Goal: Task Accomplishment & Management: Manage account settings

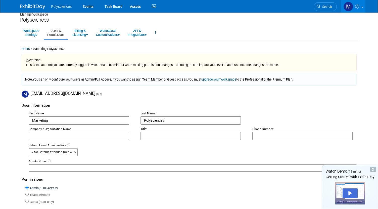
click at [26, 8] on img at bounding box center [32, 6] width 25 height 5
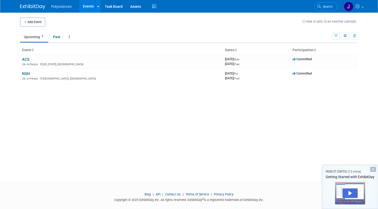
click at [35, 7] on img at bounding box center [32, 6] width 25 height 5
click at [25, 59] on link "ACS" at bounding box center [25, 59] width 7 height 5
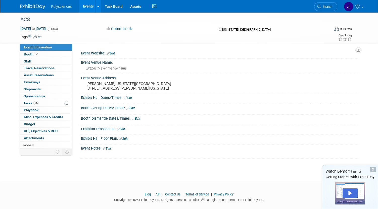
click at [55, 9] on ul "Polysciences Events Add Event Bulk Upload Events Shareable Event Boards Recentl…" at bounding box center [104, 6] width 106 height 13
click at [30, 7] on img at bounding box center [32, 6] width 25 height 5
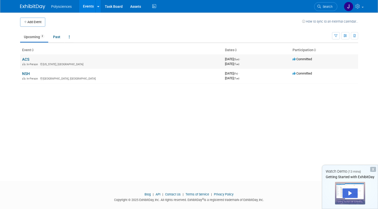
click at [24, 60] on link "ACS" at bounding box center [25, 59] width 7 height 5
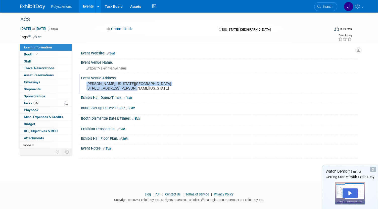
drag, startPoint x: 84, startPoint y: 82, endPoint x: 142, endPoint y: 87, distance: 59.1
click at [142, 87] on div "[PERSON_NAME][US_STATE][GEOGRAPHIC_DATA] [STREET_ADDRESS][PERSON_NAME][US_STATE]" at bounding box center [139, 86] width 116 height 12
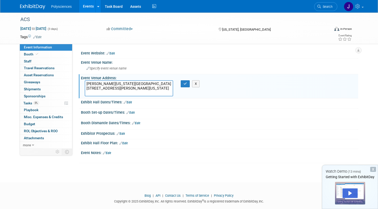
click at [167, 28] on div "Committed Committed Considering Not Going" at bounding box center [158, 29] width 106 height 6
click at [42, 53] on link "Booth" at bounding box center [46, 54] width 52 height 7
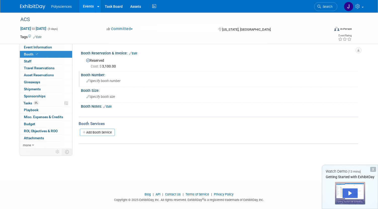
click at [126, 81] on div "Specify booth number" at bounding box center [220, 81] width 270 height 8
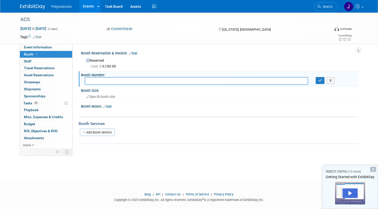
click at [192, 37] on td at bounding box center [168, 36] width 254 height 5
click at [45, 62] on link "0 Staff 0" at bounding box center [46, 61] width 52 height 7
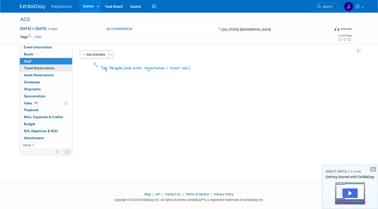
click at [55, 67] on link "0 Travel Reservations 0" at bounding box center [46, 68] width 52 height 7
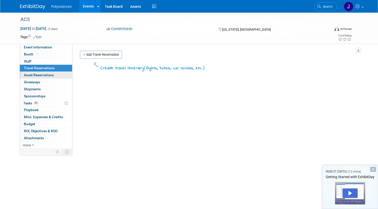
click at [45, 78] on link "0 Asset Reservations 0" at bounding box center [46, 75] width 52 height 7
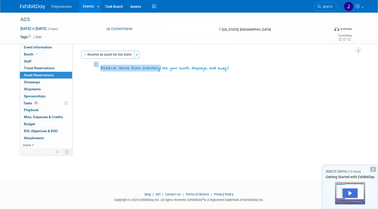
drag, startPoint x: 238, startPoint y: 69, endPoint x: 158, endPoint y: 68, distance: 79.7
click at [158, 68] on div "Reserve items from inventory ( like your booth, displays, and swag )" at bounding box center [217, 66] width 274 height 10
click at [205, 70] on span "like your booth, displays, and swag" at bounding box center [194, 69] width 64 height 6
drag, startPoint x: 234, startPoint y: 69, endPoint x: 162, endPoint y: 70, distance: 71.9
click at [162, 70] on div "Reserve items from inventory ( like your booth, displays, and swag )" at bounding box center [217, 66] width 274 height 10
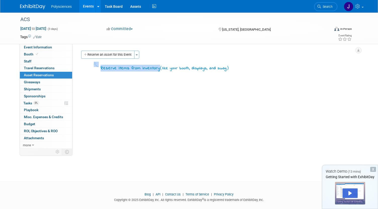
click at [216, 70] on span "like your booth, displays, and swag" at bounding box center [194, 69] width 64 height 6
drag, startPoint x: 231, startPoint y: 68, endPoint x: 216, endPoint y: 68, distance: 15.6
click at [216, 68] on div "Reserve items from inventory ( like your booth, displays, and swag )" at bounding box center [217, 66] width 274 height 10
click at [127, 56] on button "Reserve an Asset for this Event" at bounding box center [107, 55] width 53 height 8
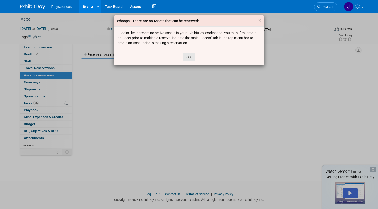
click at [186, 57] on button "OK" at bounding box center [189, 57] width 12 height 9
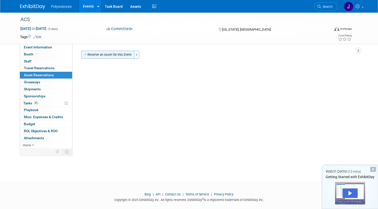
click at [134, 53] on button "Reserve an Asset for this Event" at bounding box center [107, 55] width 53 height 8
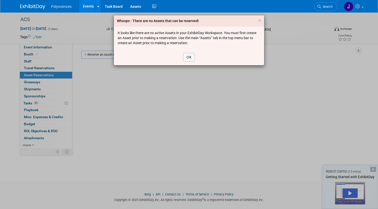
click at [182, 61] on div "OK" at bounding box center [189, 57] width 150 height 16
click at [186, 58] on button "OK" at bounding box center [189, 57] width 12 height 9
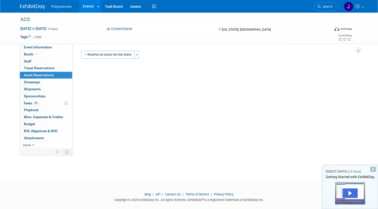
click at [140, 54] on div "Reserve an Asset for this Event Toggle Dropdown New asset reservation Copy asse…" at bounding box center [217, 55] width 274 height 9
click at [136, 54] on button "Toggle Dropdown" at bounding box center [136, 55] width 5 height 8
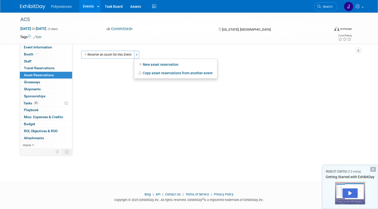
click at [104, 106] on div "Event Website: Edit Event Venue Name: Specify event venue name Event Venue Addr…" at bounding box center [215, 96] width 286 height 105
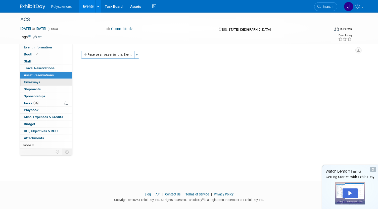
click at [44, 80] on link "0 Giveaways 0" at bounding box center [46, 82] width 52 height 7
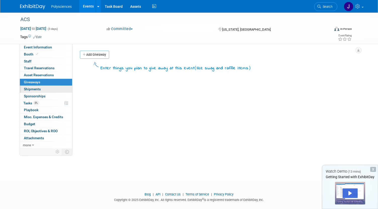
click at [47, 89] on link "0 Shipments 0" at bounding box center [46, 89] width 52 height 7
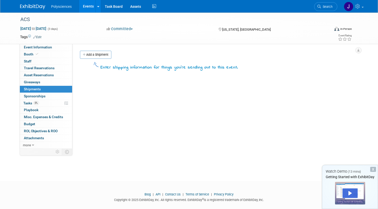
scroll to position [1, 0]
click at [79, 56] on div "Add a Shipment" at bounding box center [218, 54] width 279 height 9
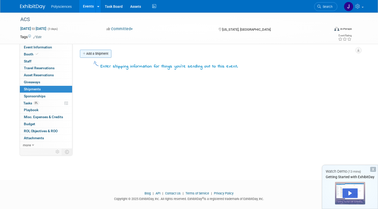
click at [90, 55] on link "Add a Shipment" at bounding box center [95, 54] width 31 height 8
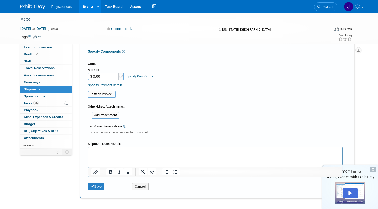
scroll to position [0, 0]
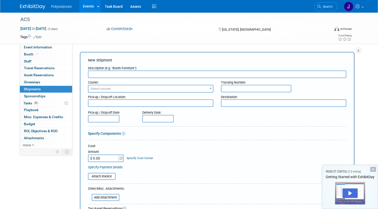
click at [53, 89] on link "0 Shipments 0" at bounding box center [46, 89] width 52 height 7
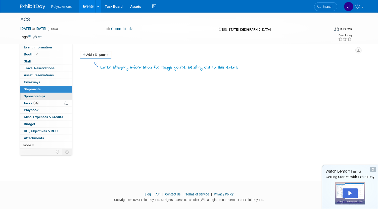
click at [47, 96] on link "0 Sponsorships 0" at bounding box center [46, 96] width 52 height 7
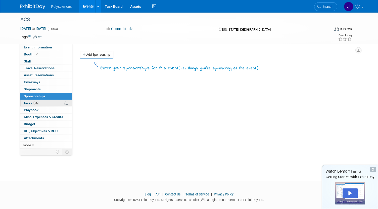
click at [52, 102] on link "0% Tasks 0%" at bounding box center [46, 103] width 52 height 7
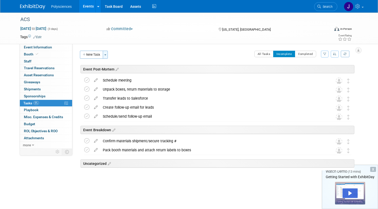
click at [106, 58] on button "Toggle Dropdown" at bounding box center [105, 55] width 5 height 8
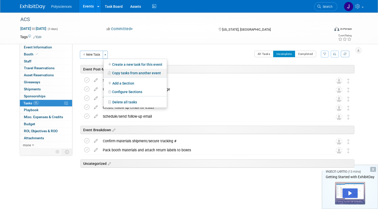
click at [126, 72] on link "Copy tasks from another event" at bounding box center [135, 73] width 63 height 9
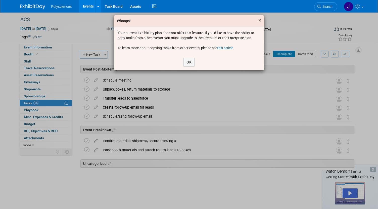
click at [259, 20] on span "×" at bounding box center [259, 20] width 3 height 6
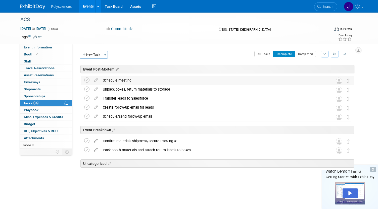
click at [339, 81] on img at bounding box center [339, 81] width 7 height 7
click at [335, 80] on td at bounding box center [331, 80] width 10 height 9
click at [339, 82] on img at bounding box center [339, 81] width 7 height 7
click at [338, 81] on img at bounding box center [339, 81] width 7 height 7
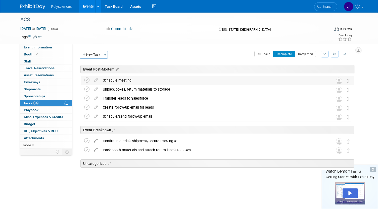
click at [338, 81] on img at bounding box center [339, 81] width 7 height 7
click at [94, 81] on icon at bounding box center [95, 79] width 9 height 6
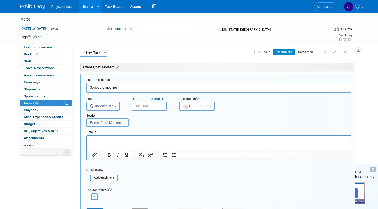
scroll to position [3, 0]
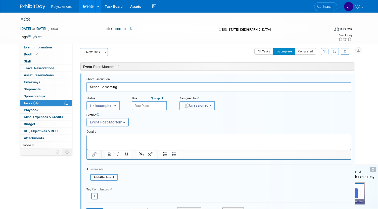
click at [197, 107] on span "Unassigned" at bounding box center [196, 106] width 26 height 4
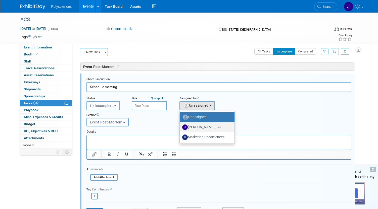
click at [201, 128] on label "[PERSON_NAME] (me)" at bounding box center [205, 127] width 47 height 8
click at [180, 128] on input "[PERSON_NAME] (me)" at bounding box center [178, 126] width 3 height 3
select select "0d6c06cb-9cb8-4fe9-8ca2-7556818f96e7"
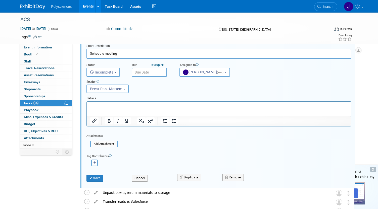
scroll to position [36, 0]
click at [95, 176] on button "Save" at bounding box center [94, 178] width 17 height 7
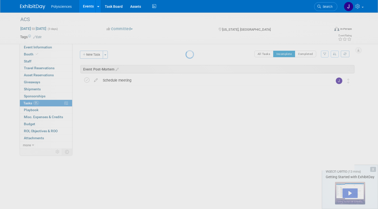
scroll to position [0, 0]
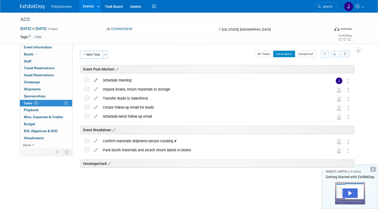
click at [95, 82] on icon at bounding box center [95, 79] width 9 height 6
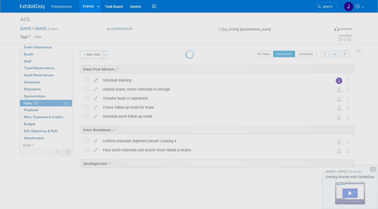
click at [185, 82] on div at bounding box center [188, 104] width 7 height 209
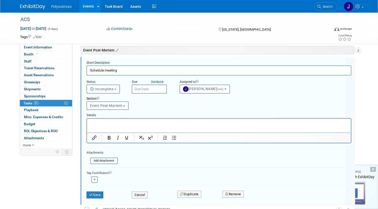
scroll to position [20, 0]
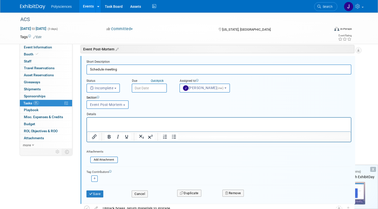
click at [139, 89] on input "text" at bounding box center [149, 88] width 35 height 9
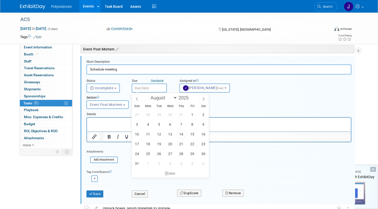
click at [248, 105] on div "Section Uncategorized Event Post-Mortem Event Breakdown Event Post-Mortem Uncat…" at bounding box center [208, 101] width 250 height 17
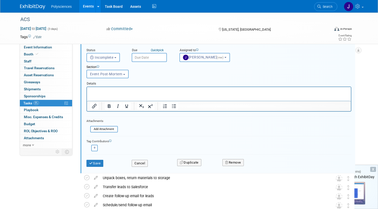
scroll to position [61, 0]
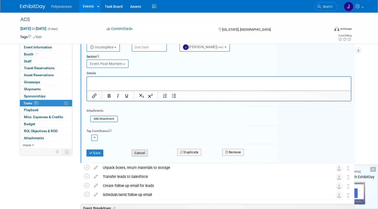
click at [141, 154] on button "Cancel" at bounding box center [140, 153] width 16 height 7
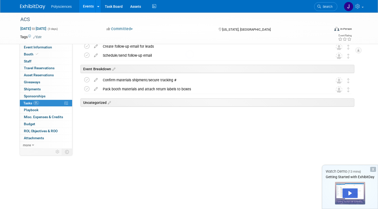
scroll to position [0, 0]
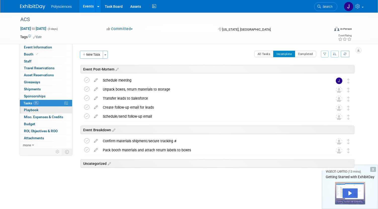
click at [44, 110] on link "0 Playbook 0" at bounding box center [46, 110] width 52 height 7
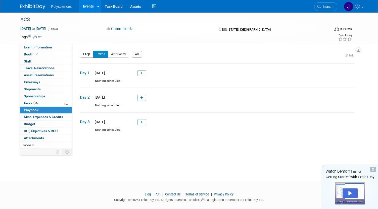
click at [86, 53] on button "Prep" at bounding box center [87, 54] width 14 height 7
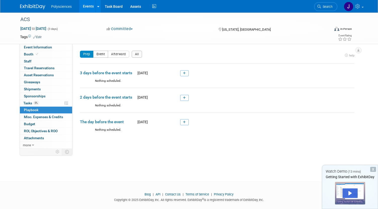
click at [98, 56] on button "Event" at bounding box center [100, 54] width 15 height 7
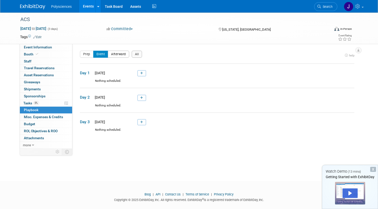
click at [116, 54] on button "Afterward" at bounding box center [118, 54] width 21 height 7
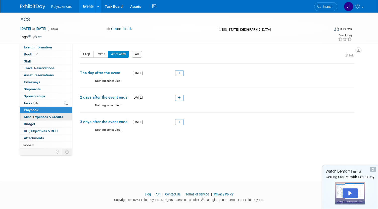
click at [43, 118] on span "Misc. Expenses & Credits 0" at bounding box center [43, 117] width 39 height 4
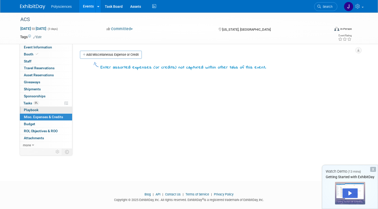
click at [41, 112] on link "0 Playbook 0" at bounding box center [46, 110] width 52 height 7
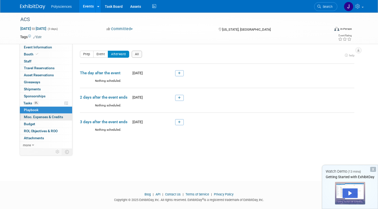
click at [37, 117] on span "Misc. Expenses & Credits 0" at bounding box center [43, 117] width 39 height 4
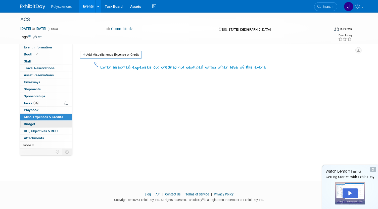
click at [37, 122] on link "Budget" at bounding box center [46, 124] width 52 height 7
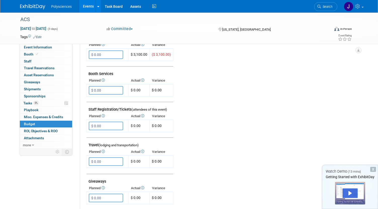
scroll to position [126, 0]
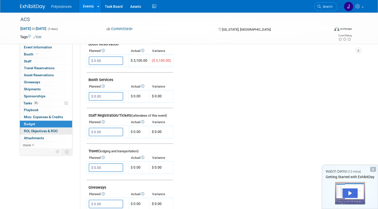
click at [43, 131] on span "ROI, Objectives & ROO 0" at bounding box center [41, 131] width 34 height 4
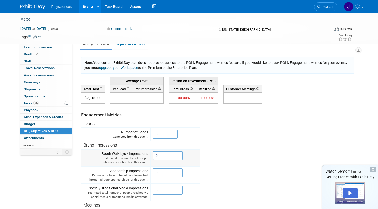
scroll to position [30, 0]
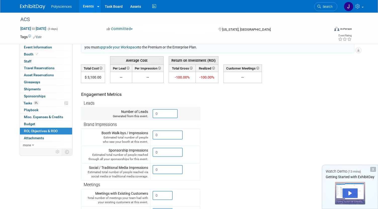
click at [165, 112] on input "0" at bounding box center [165, 113] width 25 height 9
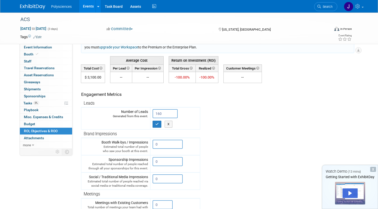
click at [227, 114] on tr "Engagement Metrics Leads Generated from this event. 160 X Brand Impressions" at bounding box center [217, 178] width 273 height 191
click at [157, 123] on icon "button" at bounding box center [157, 124] width 4 height 3
type input "0"
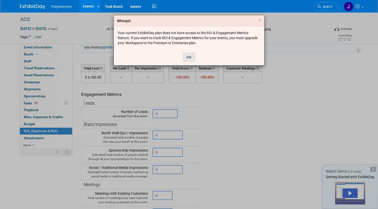
click at [194, 58] on button "OK" at bounding box center [189, 57] width 12 height 9
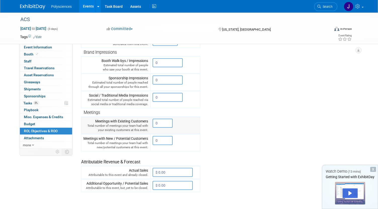
scroll to position [106, 0]
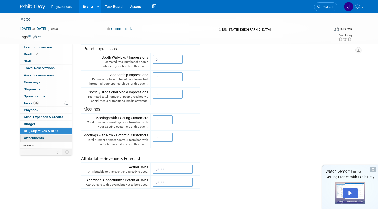
click at [43, 137] on span "Attachments 0" at bounding box center [34, 138] width 20 height 4
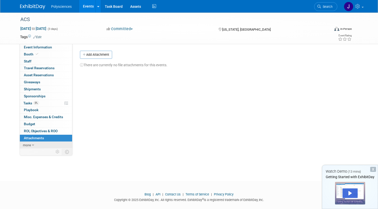
click at [31, 146] on link "more" at bounding box center [46, 145] width 52 height 7
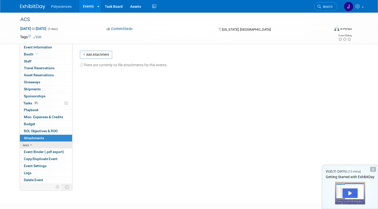
click at [32, 146] on icon at bounding box center [31, 146] width 2 height 4
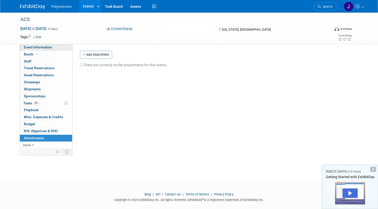
click at [31, 46] on span "Event Information" at bounding box center [38, 47] width 28 height 4
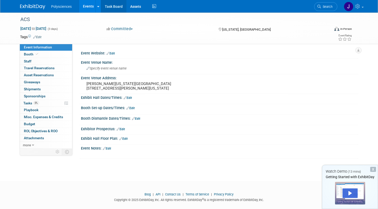
click at [114, 10] on link "Task Board" at bounding box center [113, 6] width 25 height 13
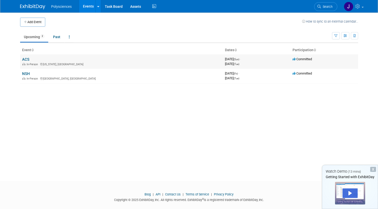
click at [23, 58] on link "ACS" at bounding box center [25, 59] width 7 height 5
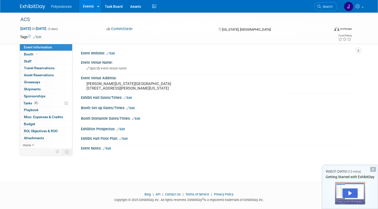
click at [111, 151] on link "Edit" at bounding box center [107, 149] width 8 height 4
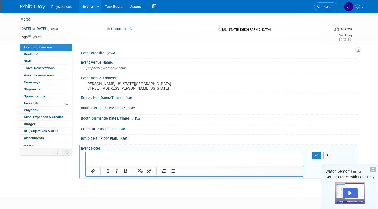
scroll to position [28, 0]
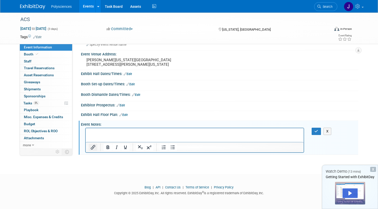
click at [91, 145] on icon "Insert/edit link" at bounding box center [93, 148] width 6 height 6
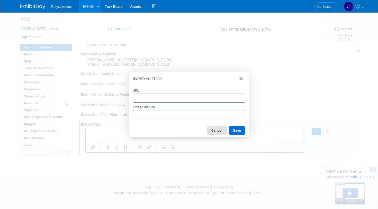
click at [218, 130] on button "Cancel" at bounding box center [217, 130] width 20 height 9
